Goal: Information Seeking & Learning: Learn about a topic

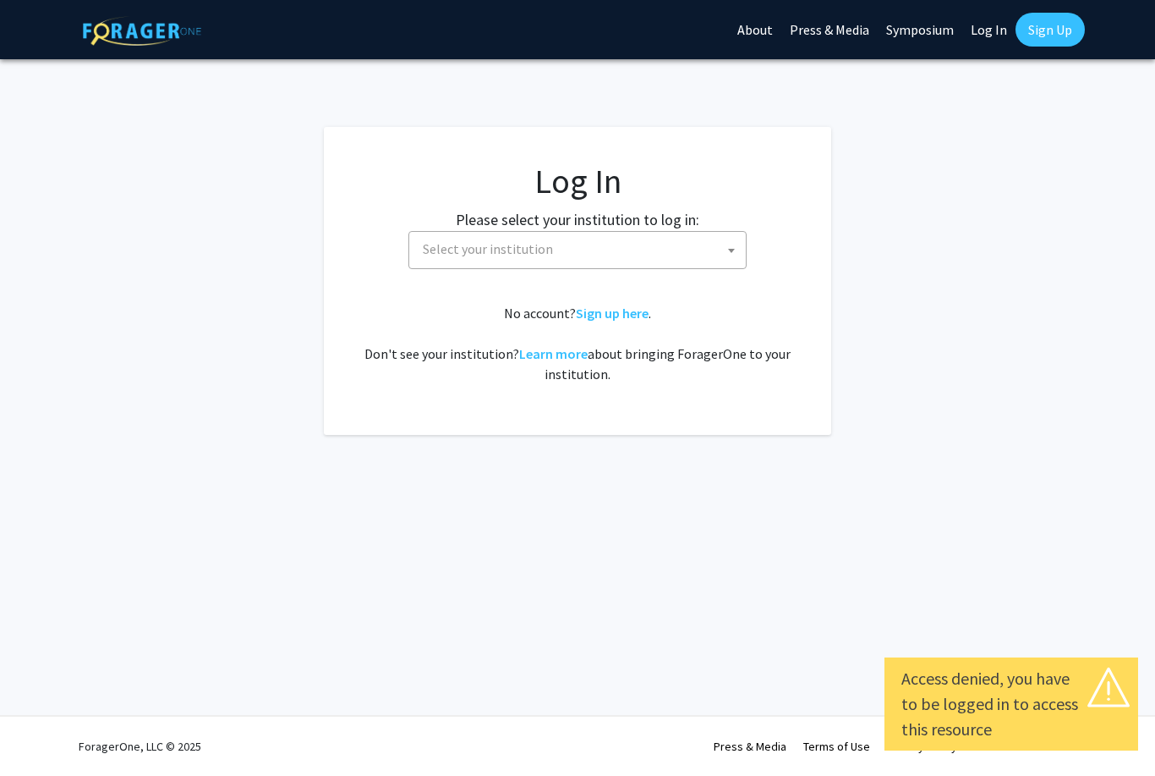
click at [628, 268] on span "Select your institution" at bounding box center [578, 250] width 338 height 38
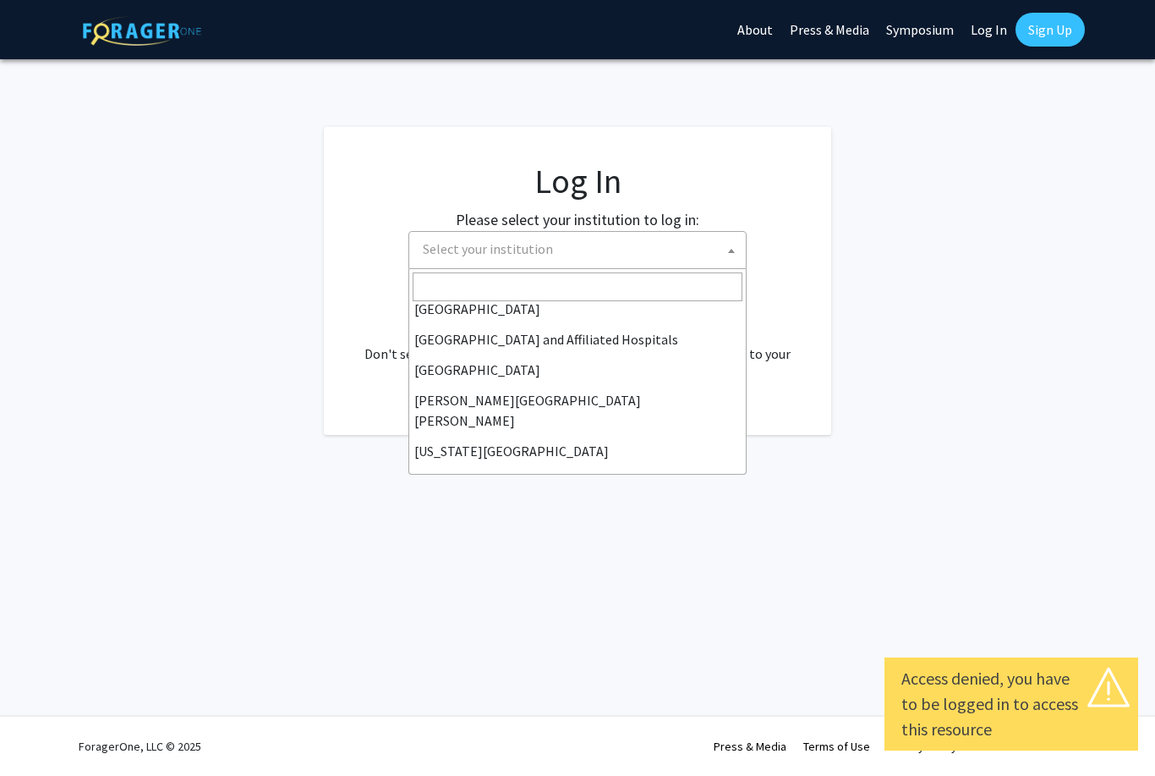
scroll to position [255, 0]
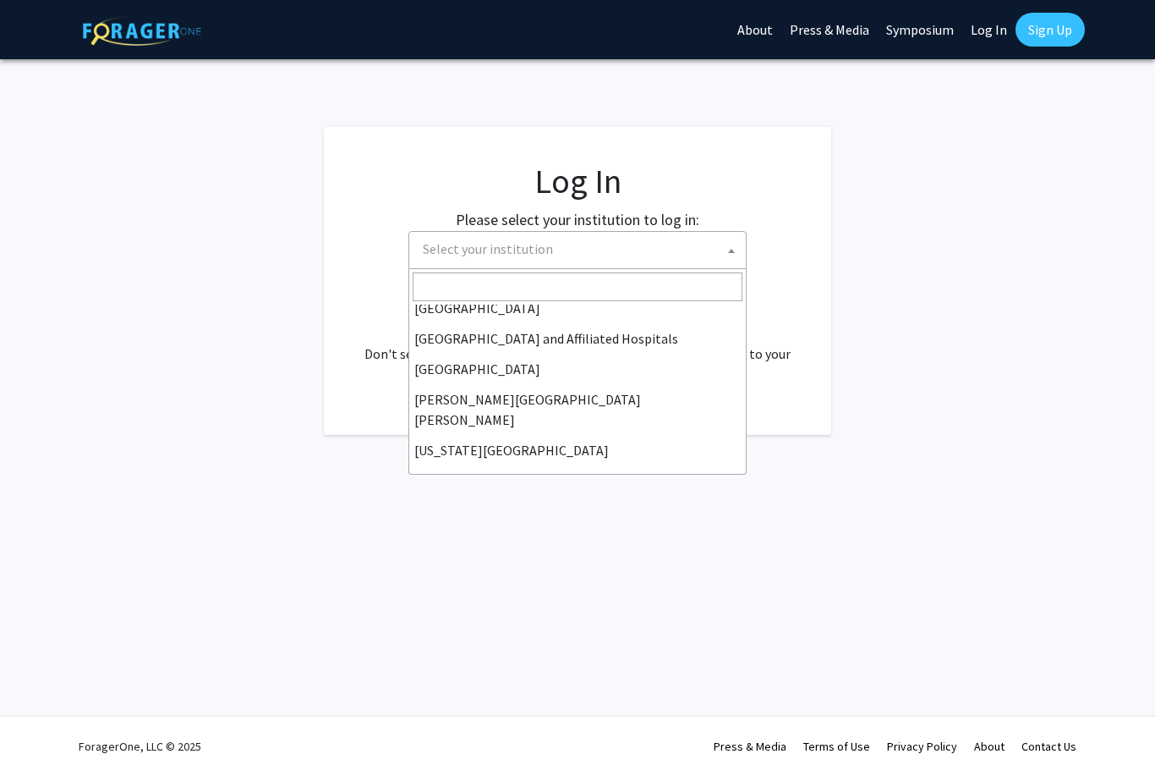
select select "1"
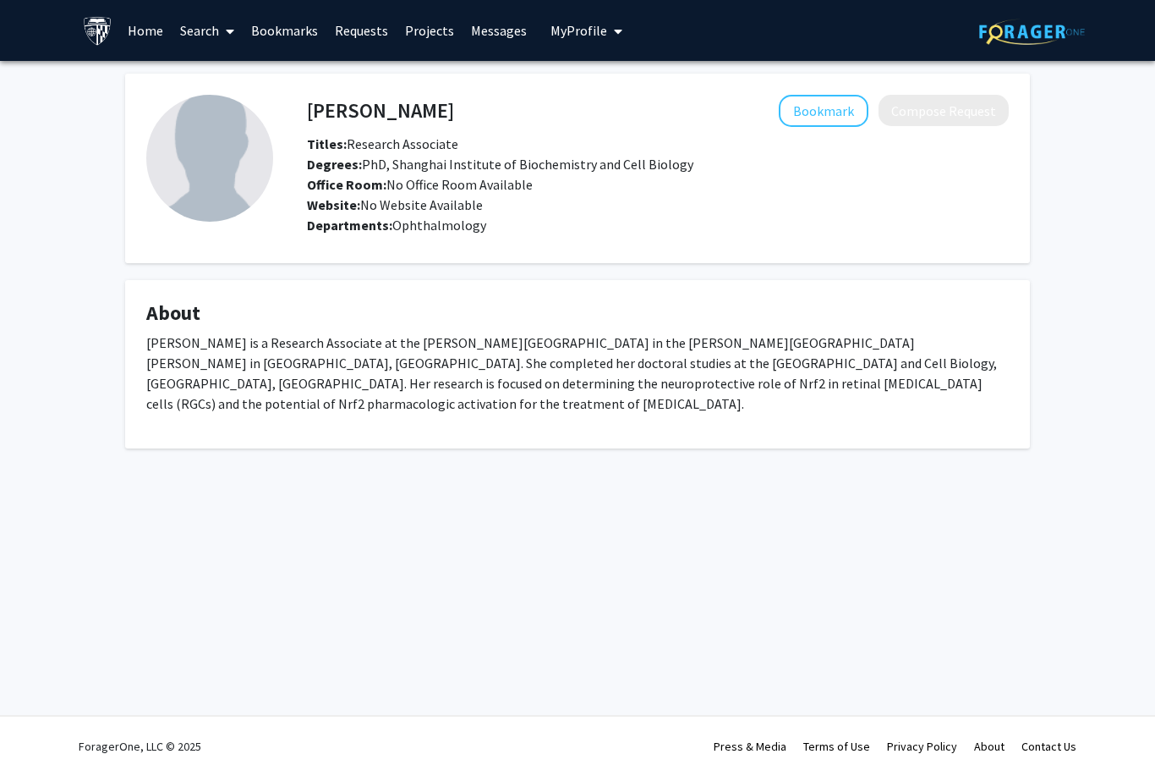
click at [206, 31] on link "Search" at bounding box center [207, 30] width 71 height 59
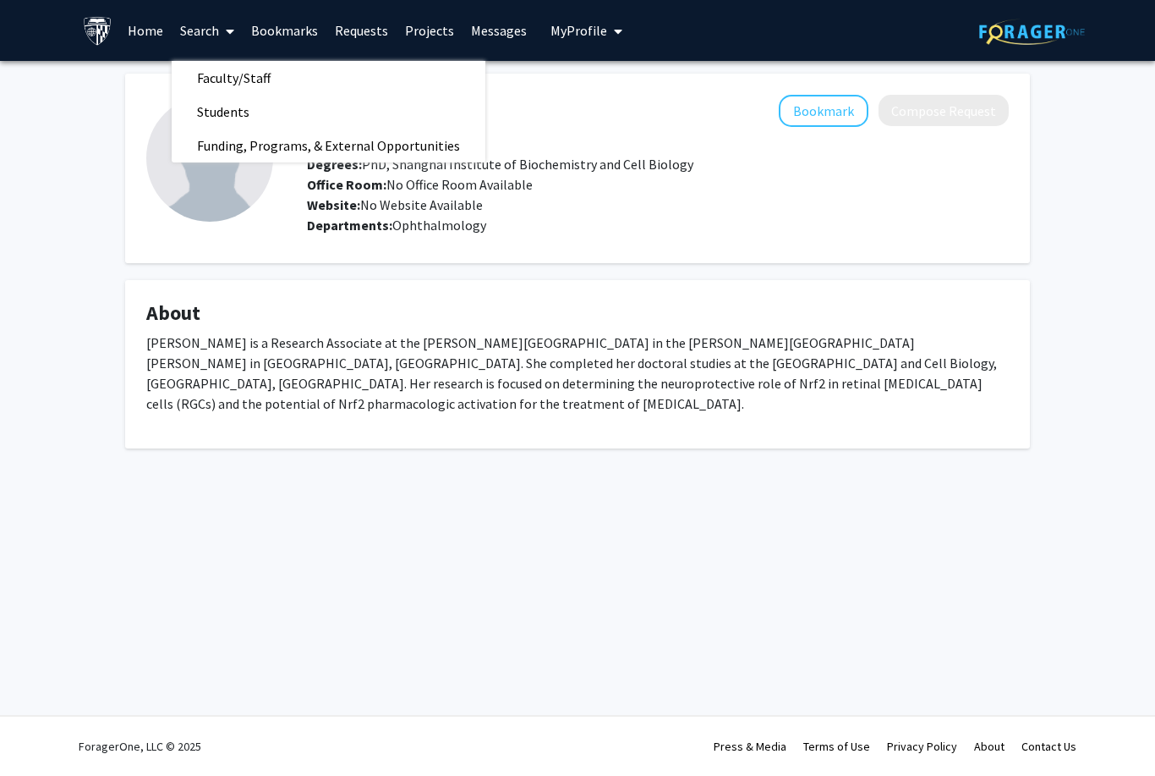
click at [323, 72] on link "Faculty/Staff" at bounding box center [329, 77] width 314 height 25
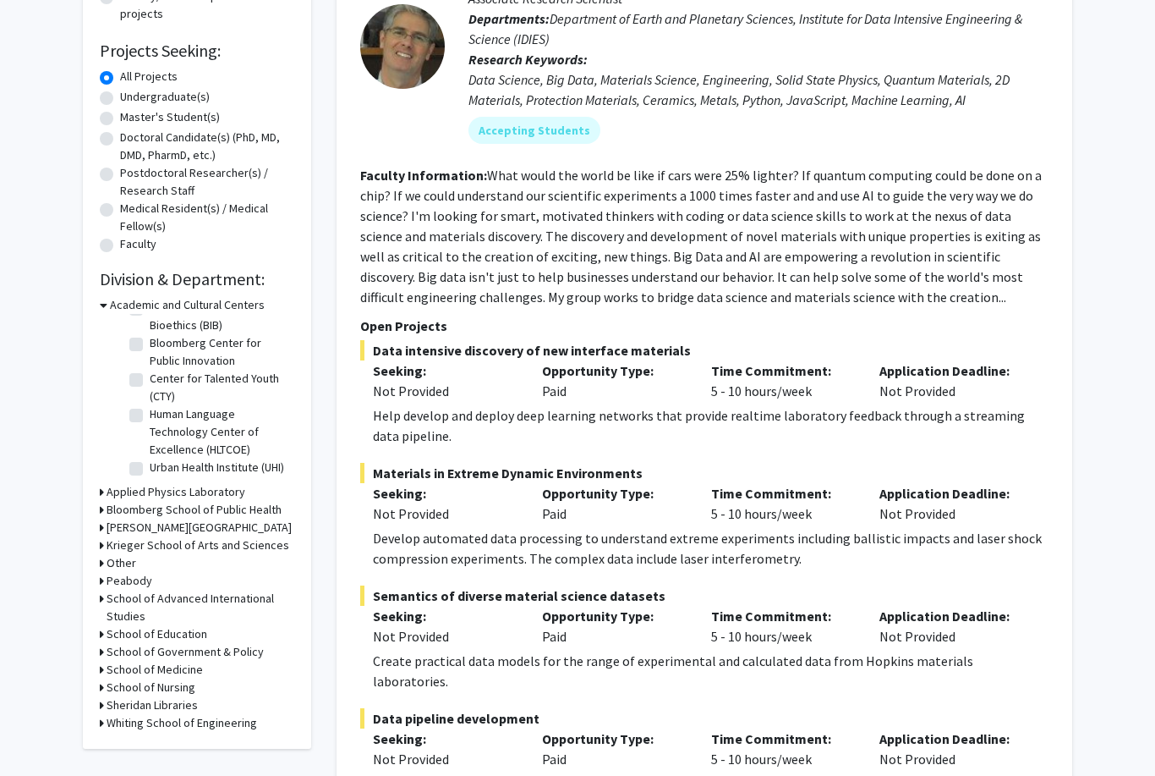
scroll to position [253, 0]
click at [111, 661] on h3 "School of Medicine" at bounding box center [155, 669] width 96 height 18
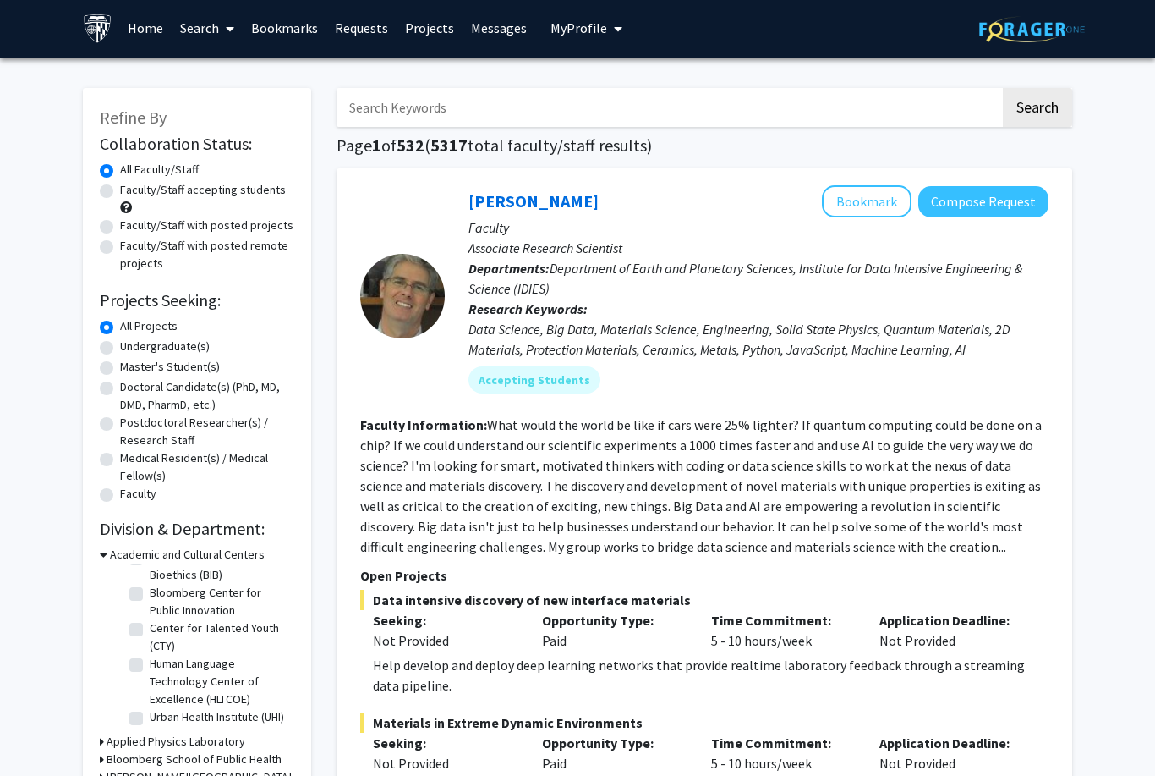
scroll to position [0, 0]
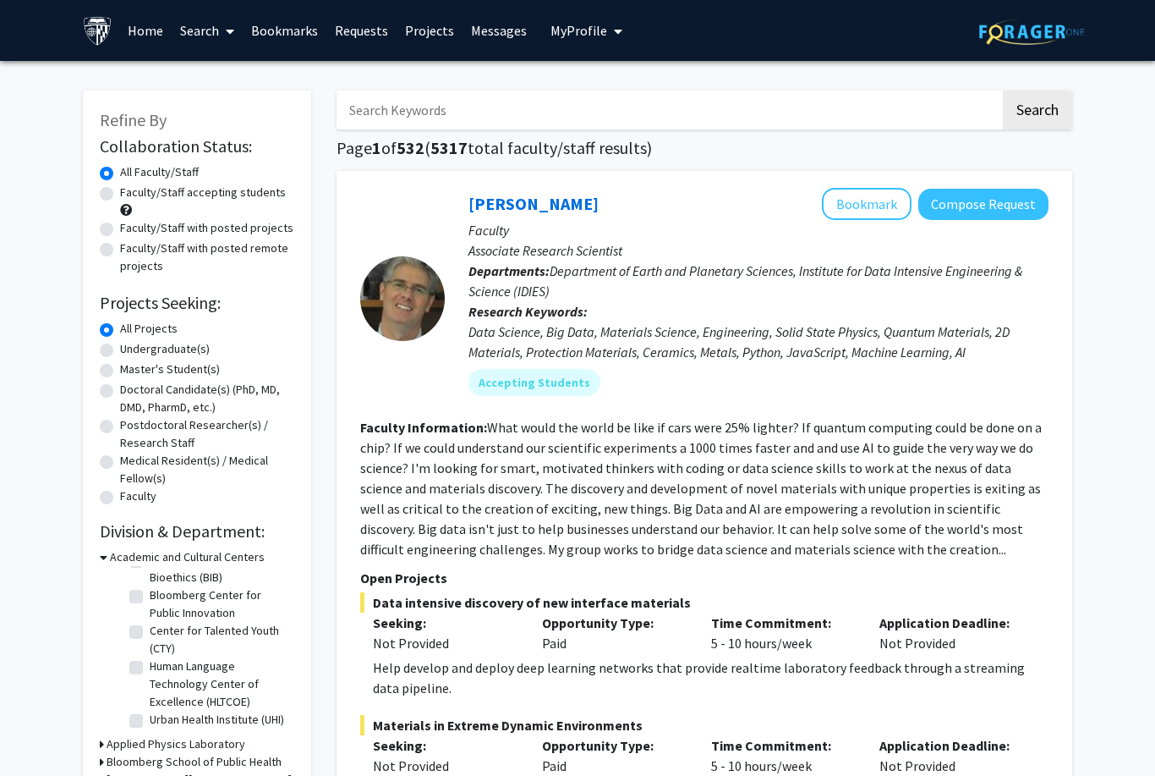
click at [120, 196] on label "Faculty/Staff accepting students" at bounding box center [203, 193] width 166 height 18
click at [120, 195] on input "Faculty/Staff accepting students" at bounding box center [125, 189] width 11 height 11
radio input "true"
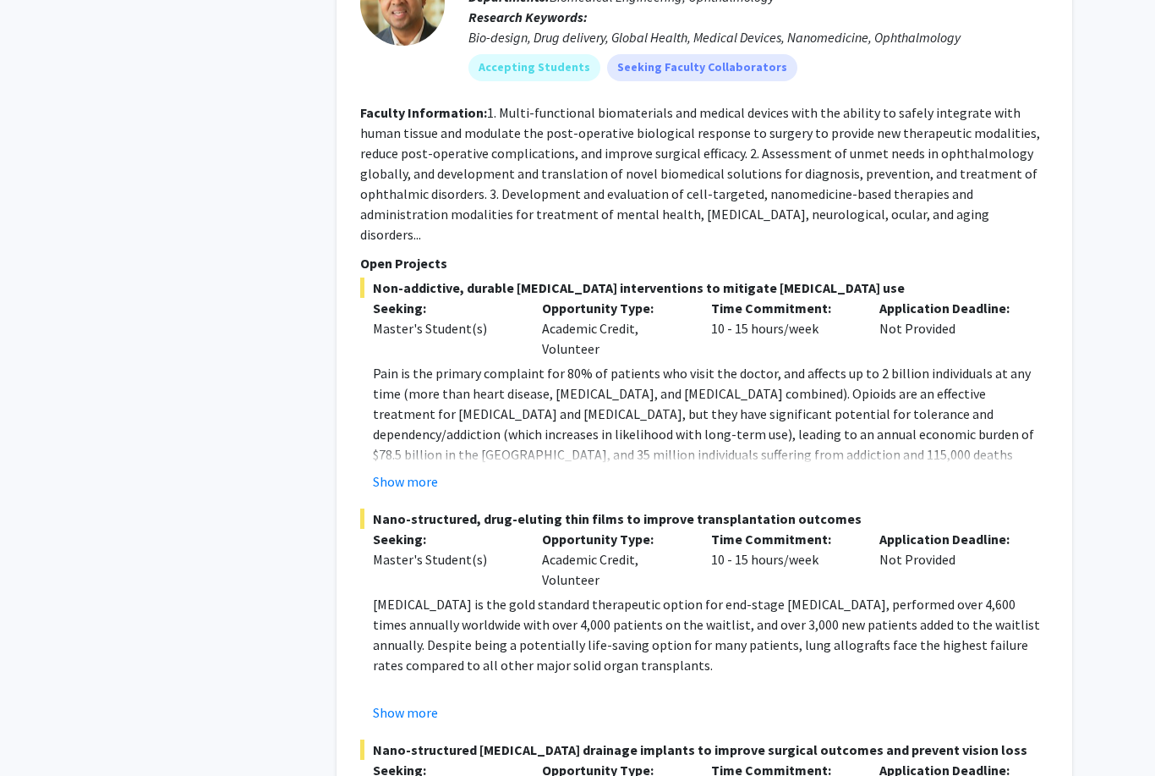
scroll to position [3881, 0]
click at [385, 471] on button "Show more" at bounding box center [405, 481] width 65 height 20
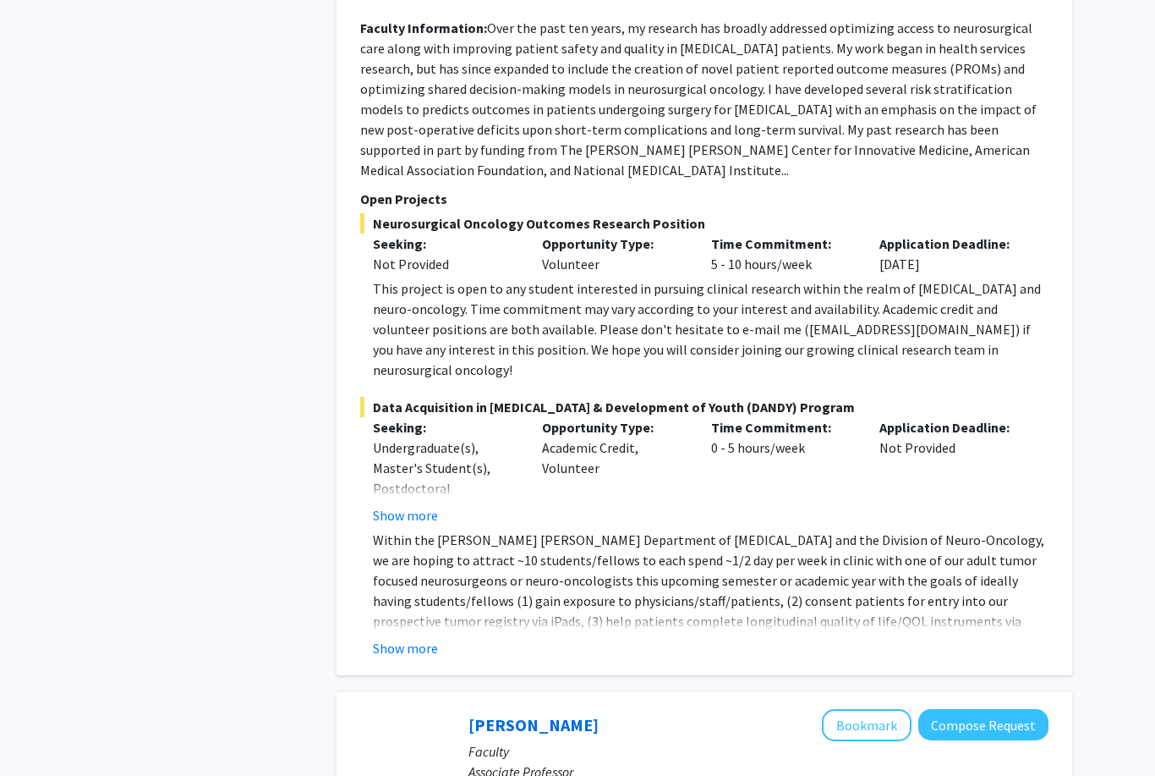
scroll to position [5337, 0]
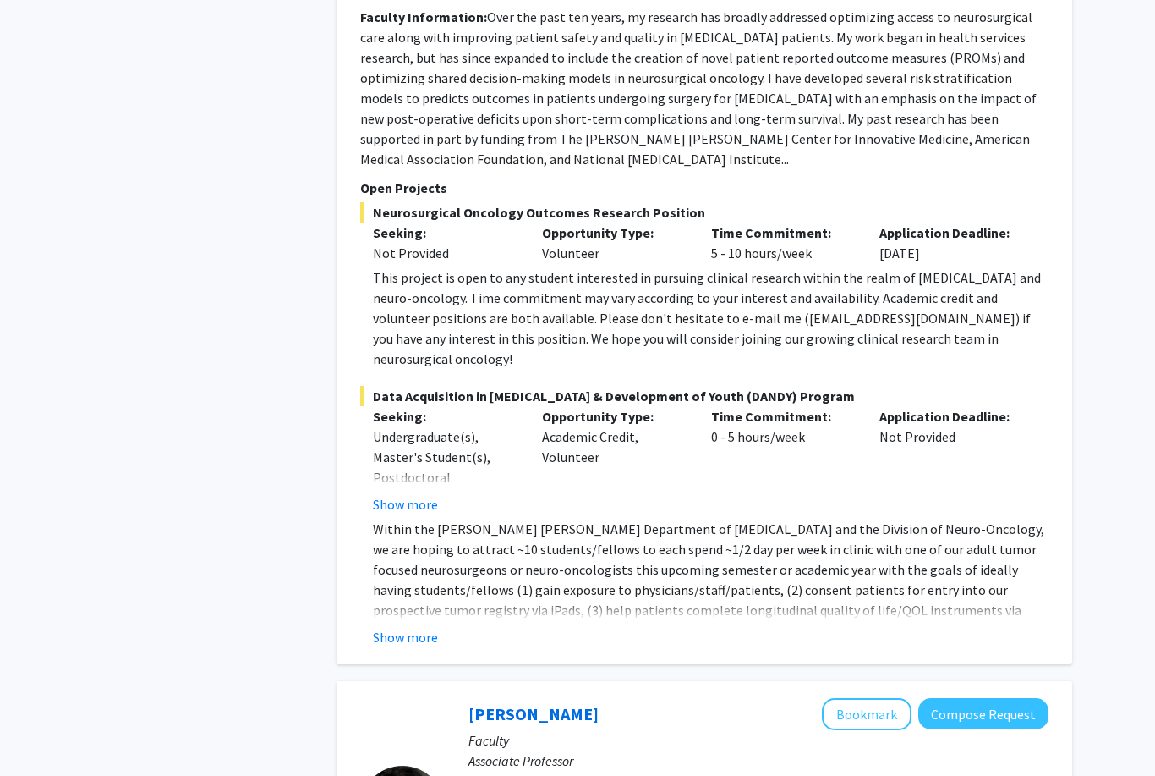
click at [411, 628] on button "Show more" at bounding box center [405, 638] width 65 height 20
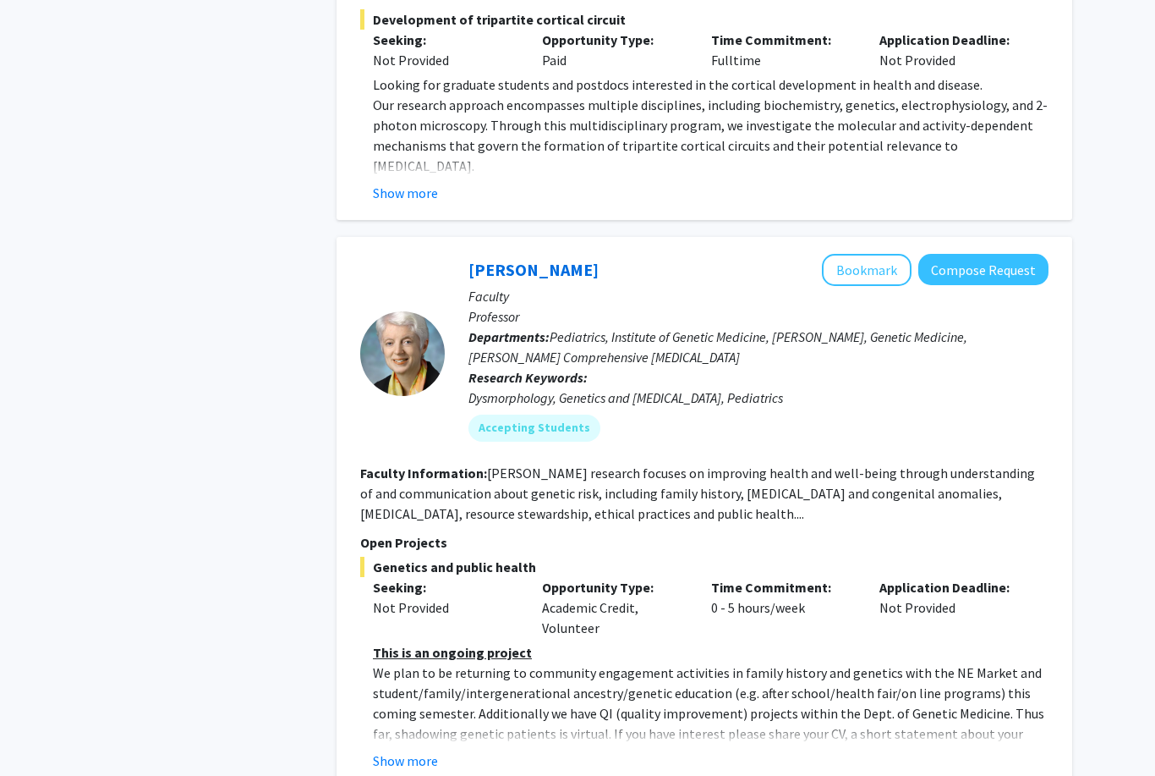
scroll to position [7645, 0]
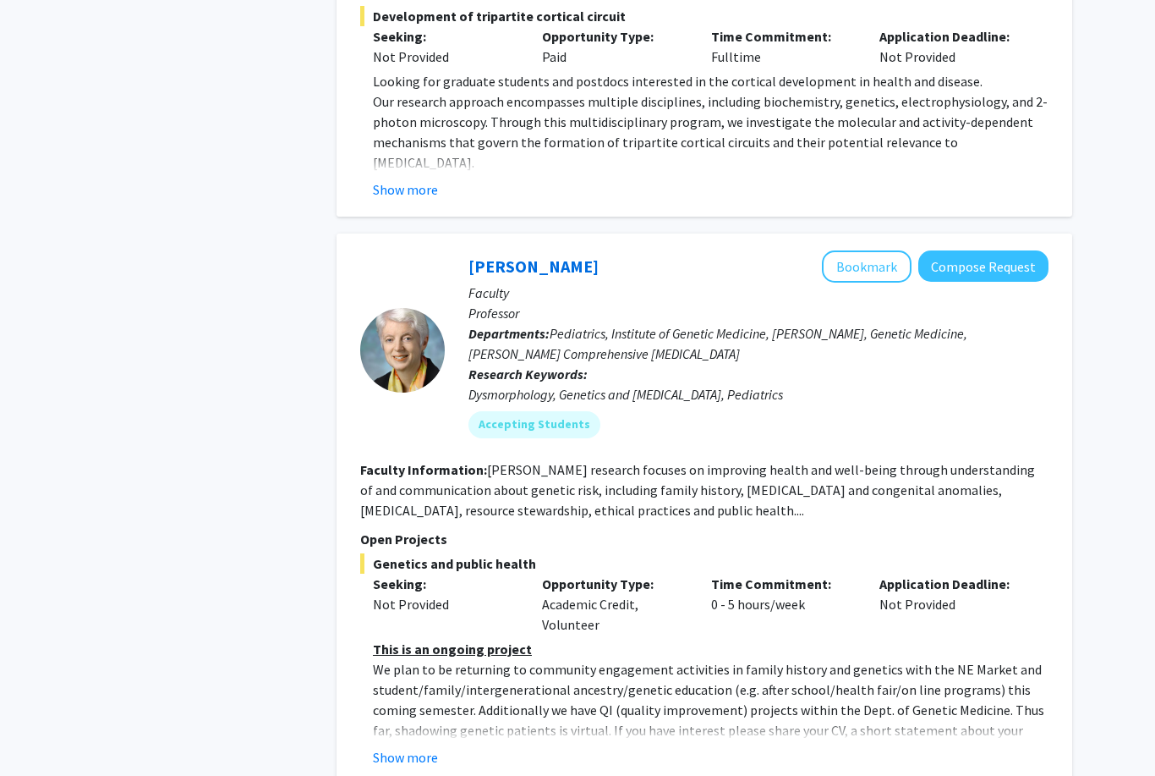
click at [381, 748] on button "Show more" at bounding box center [405, 758] width 65 height 20
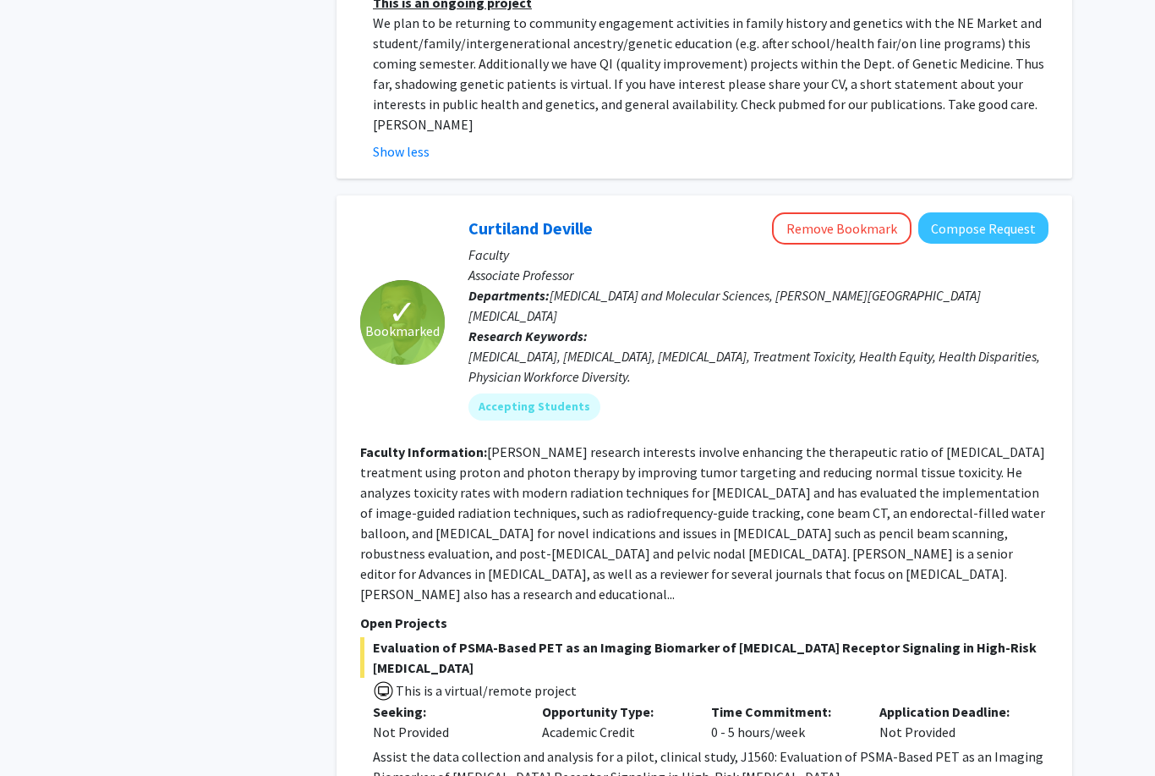
scroll to position [8335, 0]
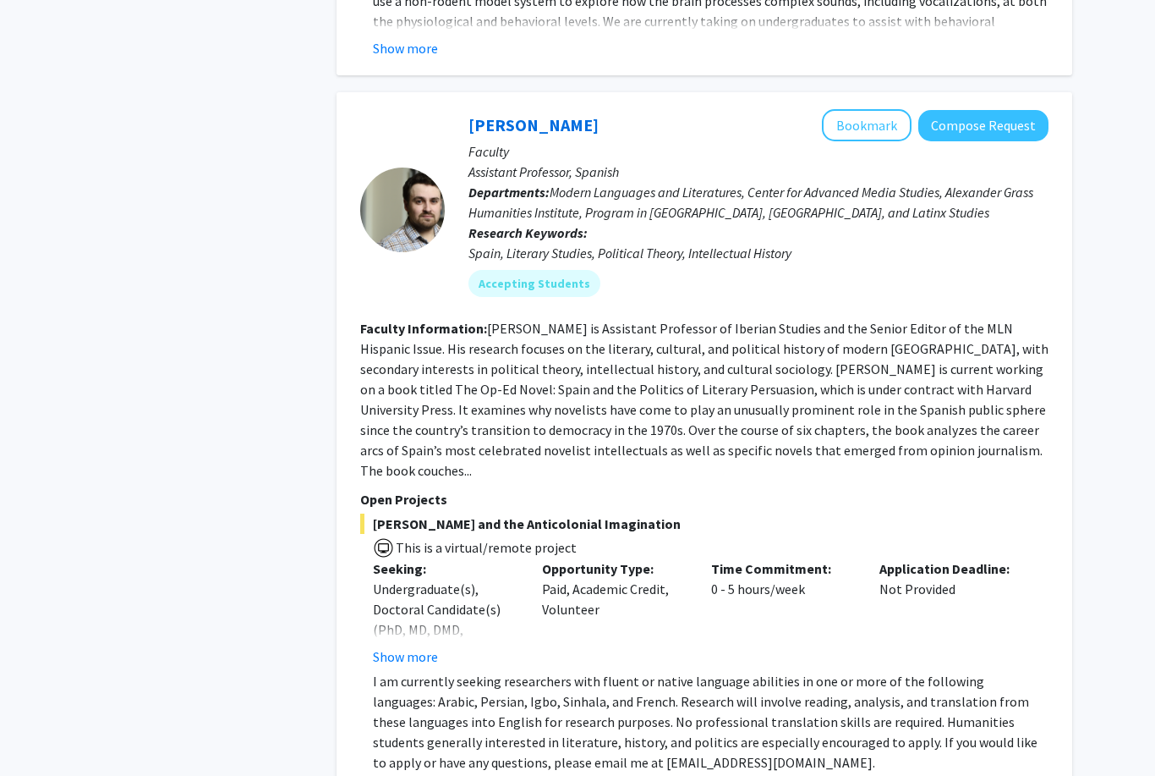
scroll to position [6022, 0]
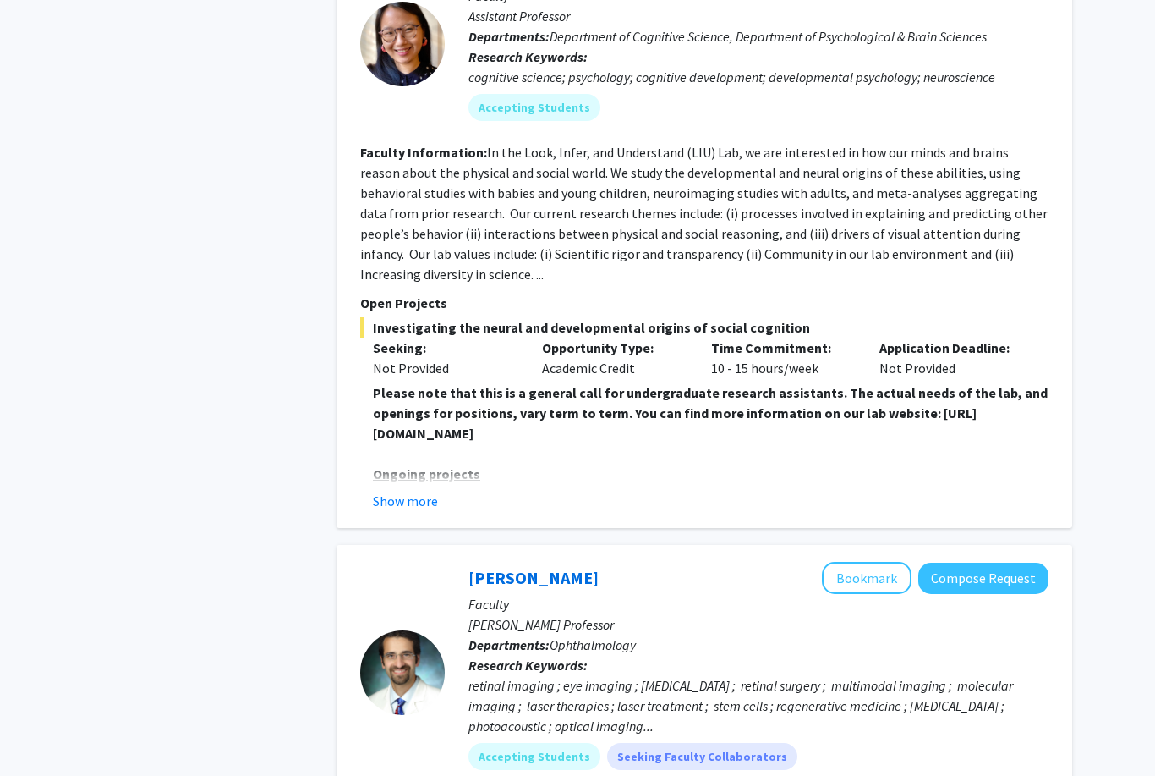
scroll to position [5290, 0]
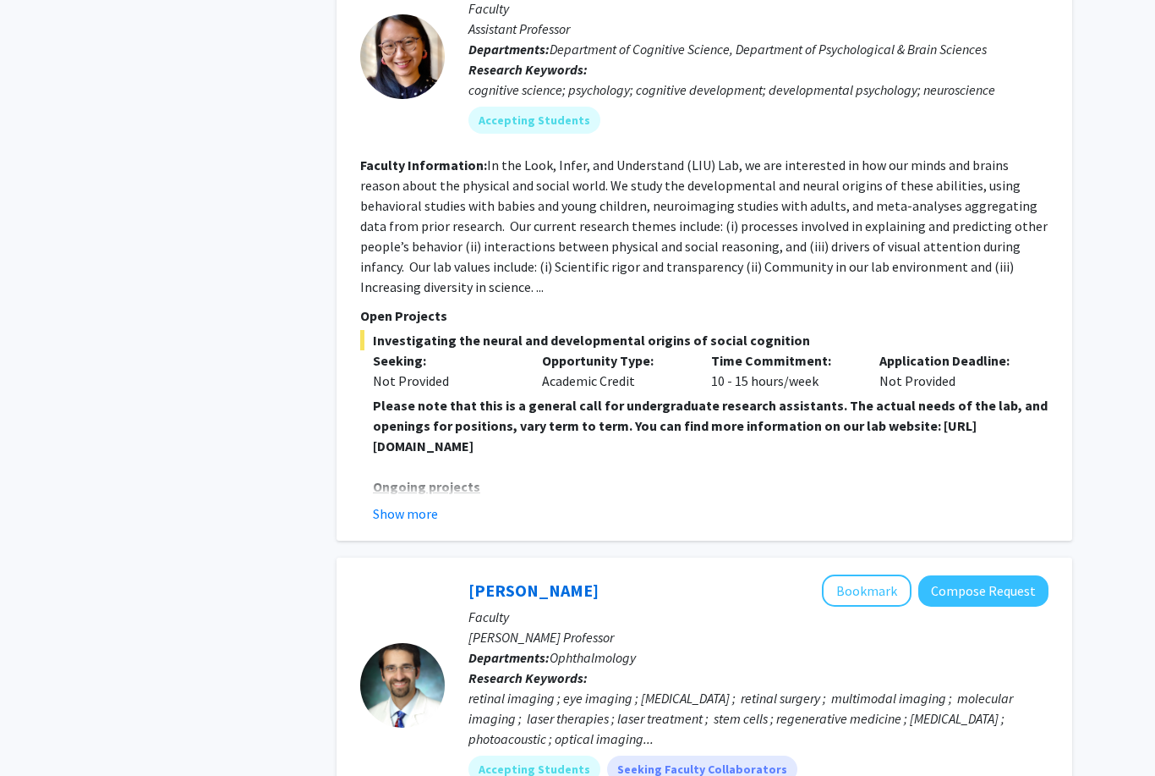
click at [397, 504] on button "Show more" at bounding box center [405, 514] width 65 height 20
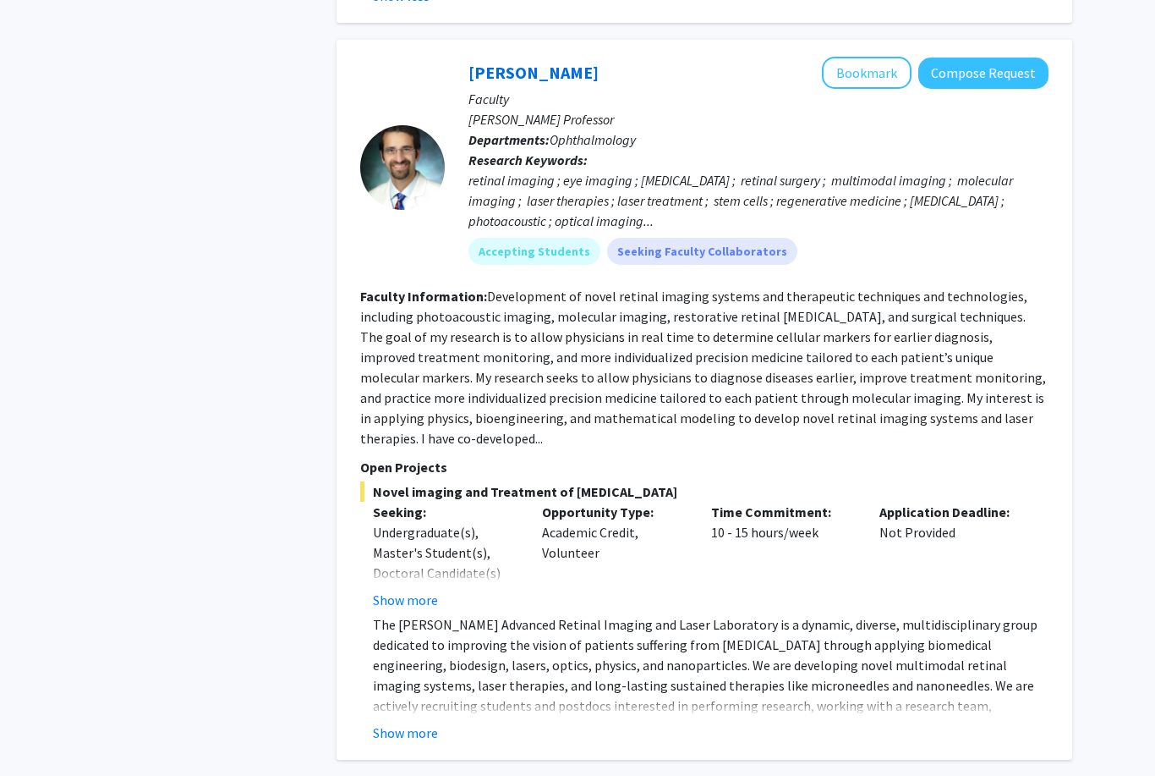
scroll to position [6329, 0]
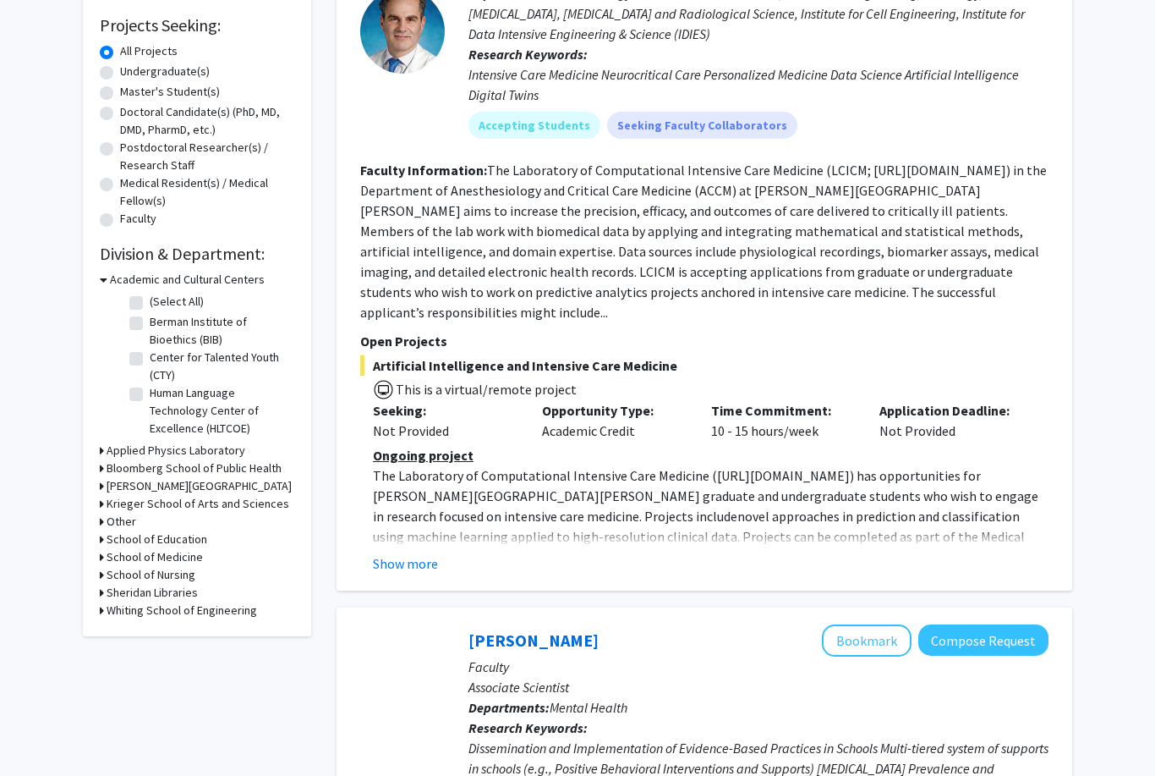
scroll to position [277, 0]
click at [373, 553] on button "Show more" at bounding box center [405, 563] width 65 height 20
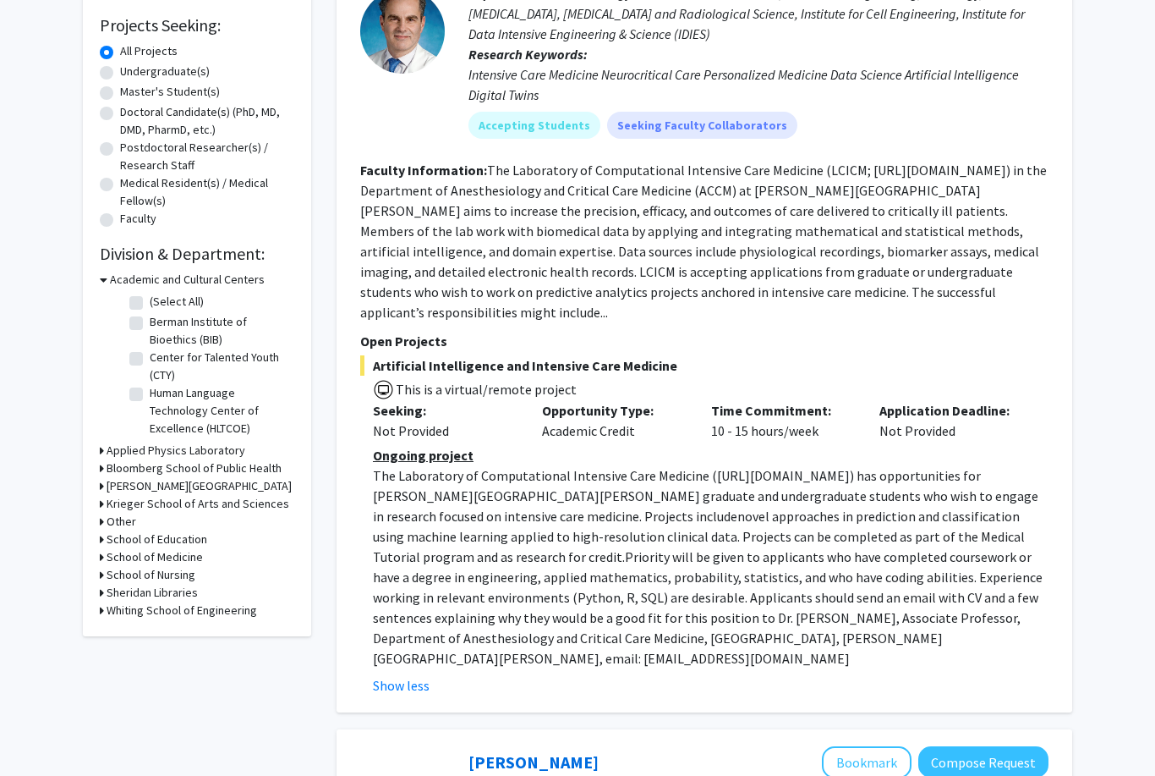
click at [374, 540] on p "The Laboratory of Computational Intensive Care Medicine ( [URL][DOMAIN_NAME] ) …" at bounding box center [711, 566] width 676 height 203
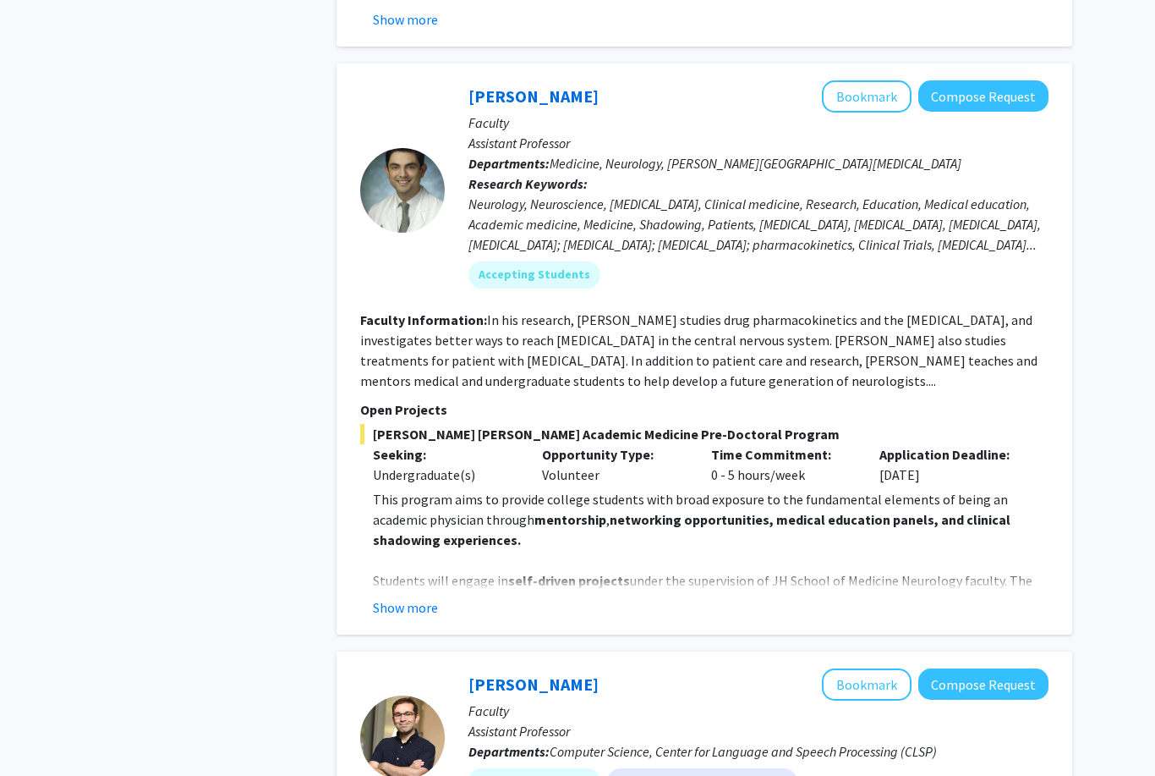
scroll to position [1655, 0]
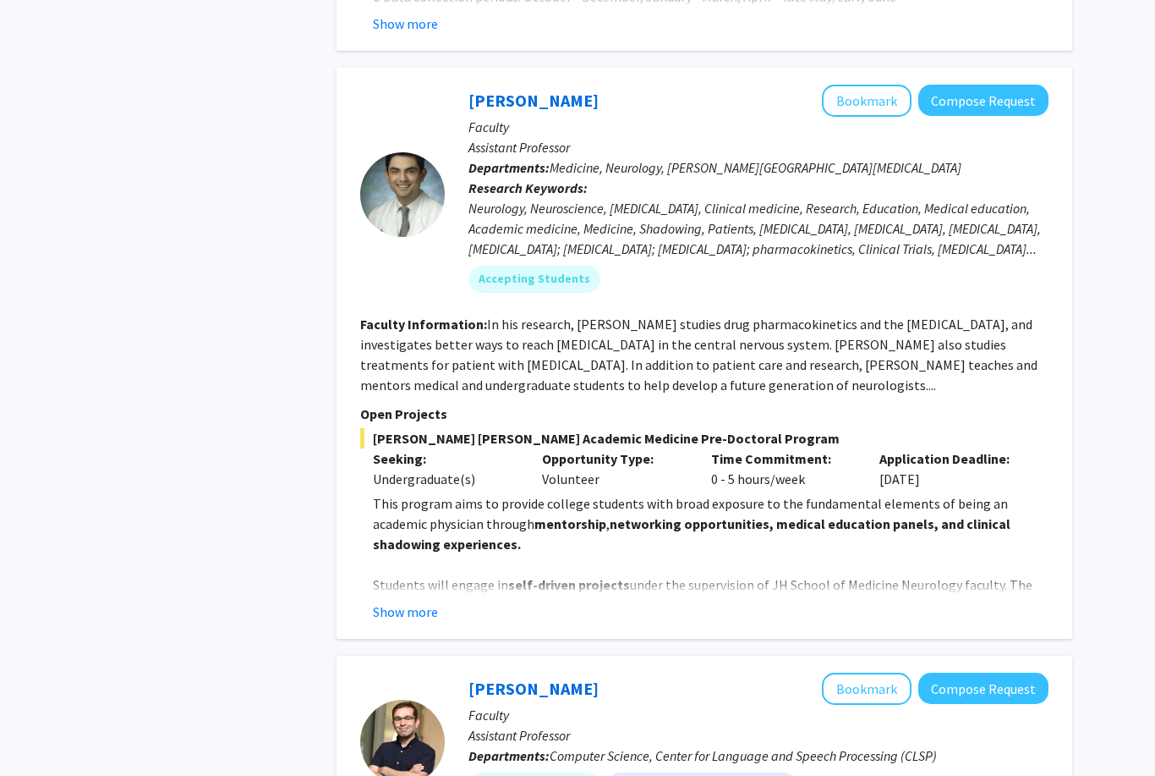
click at [391, 601] on button "Show more" at bounding box center [405, 611] width 65 height 20
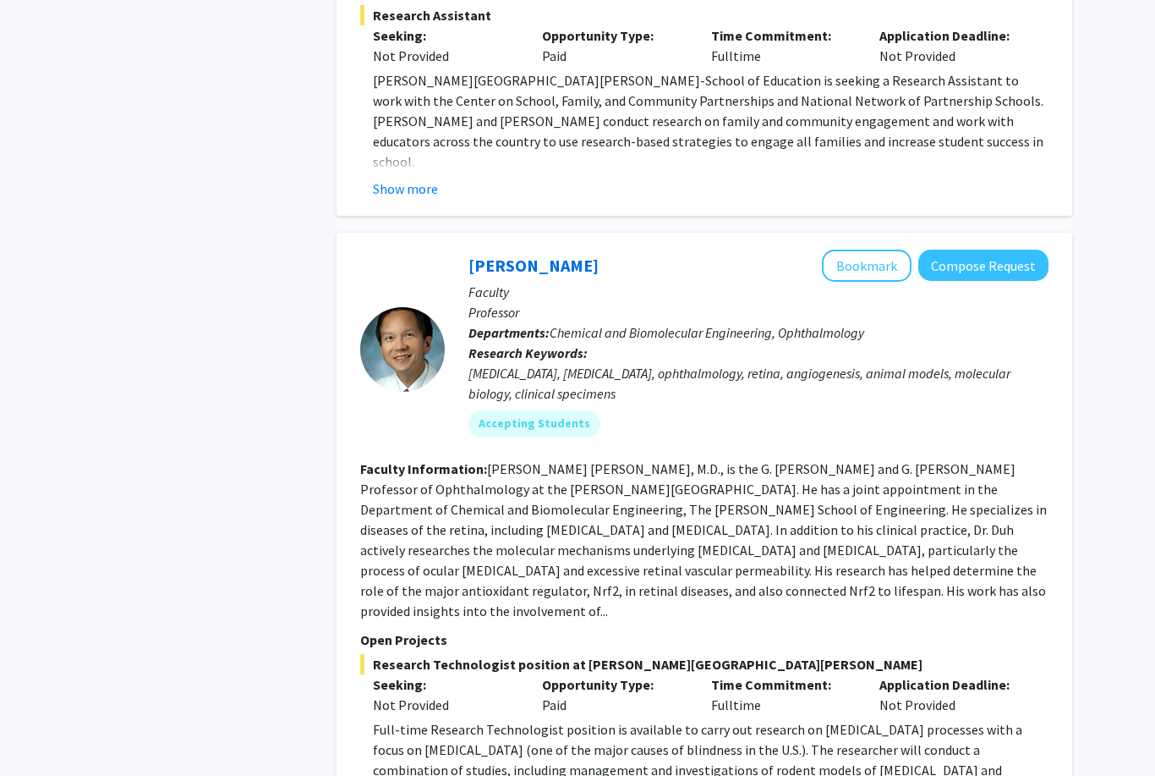
scroll to position [6759, 0]
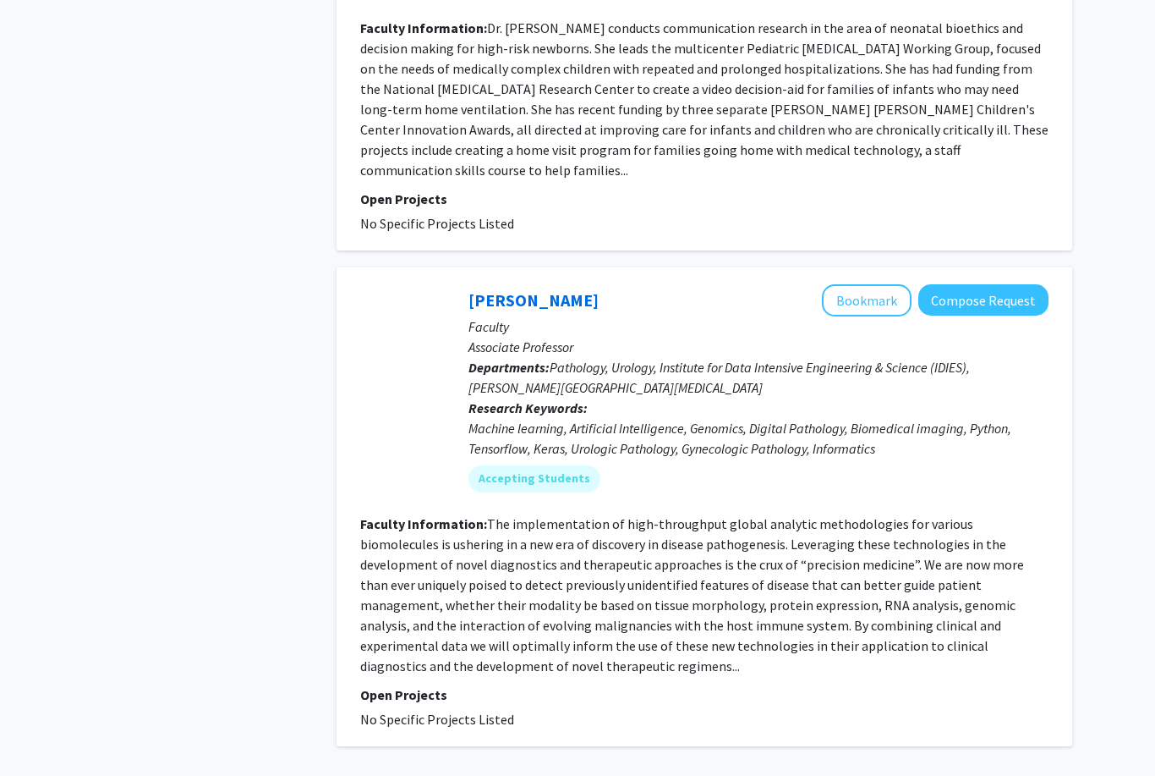
scroll to position [4052, 0]
